Goal: Obtain resource: Obtain resource

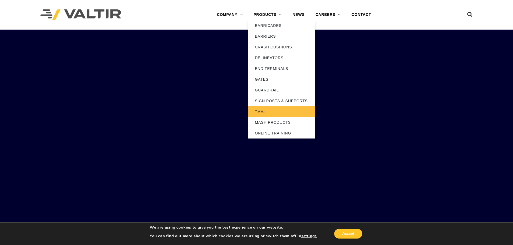
click at [266, 113] on link "TMAs" at bounding box center [281, 111] width 67 height 11
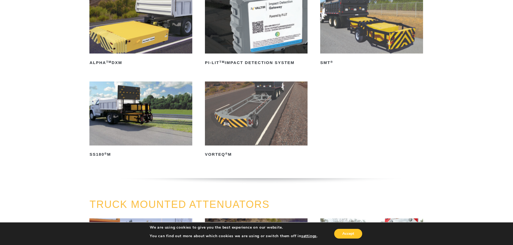
scroll to position [99, 0]
click at [244, 119] on img at bounding box center [256, 113] width 103 height 64
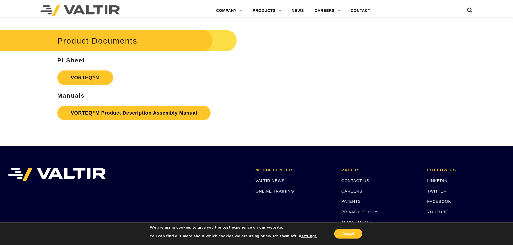
scroll to position [1095, 0]
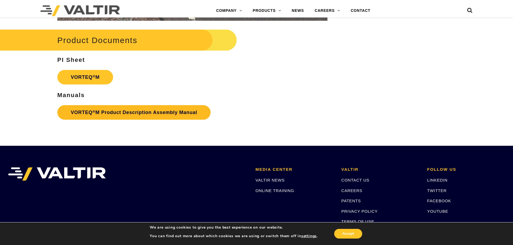
click at [97, 111] on link "VORTEQ ® M Product Description Assembly Manual" at bounding box center [134, 112] width 154 height 15
